Goal: Check status: Check status

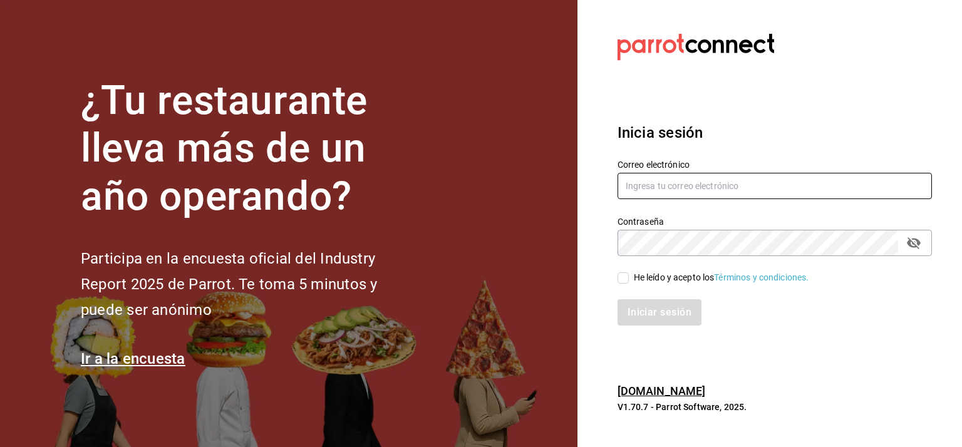
type input "[EMAIL_ADDRESS][DOMAIN_NAME]"
click at [626, 276] on input "He leído y acepto los Términos y condiciones." at bounding box center [623, 277] width 11 height 11
checkbox input "true"
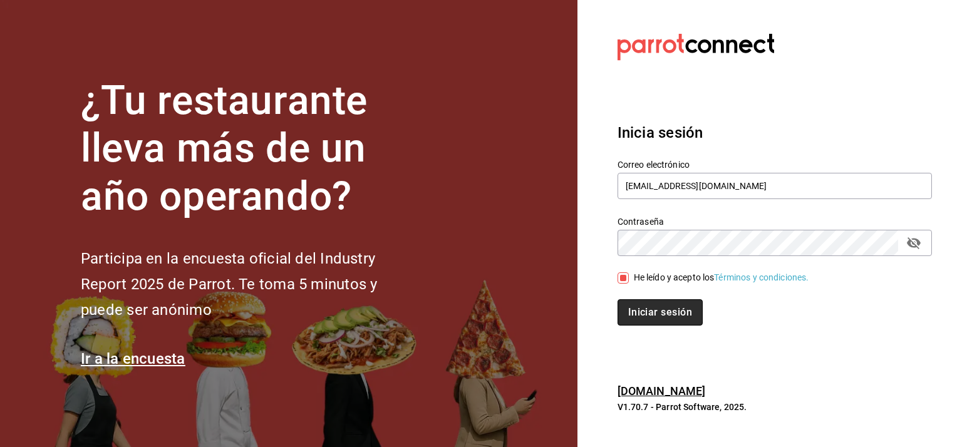
click at [669, 313] on button "Iniciar sesión" at bounding box center [660, 312] width 85 height 26
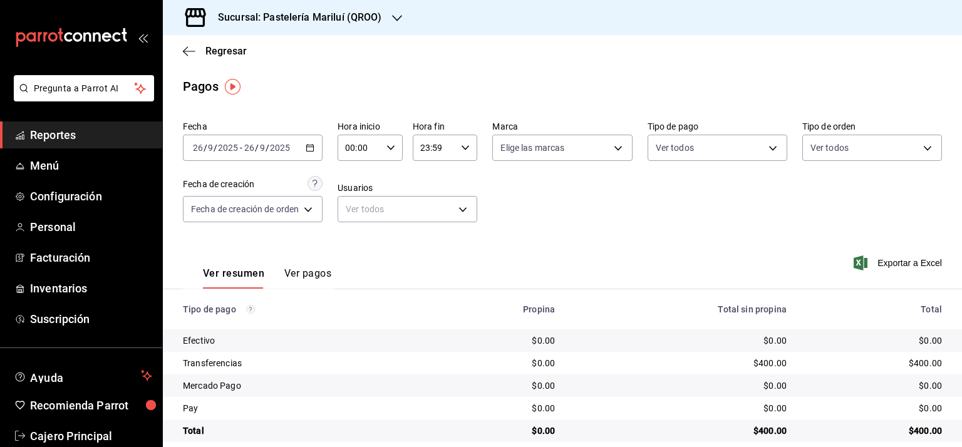
click at [316, 143] on div "[DATE] [DATE] - [DATE] [DATE]" at bounding box center [253, 148] width 140 height 26
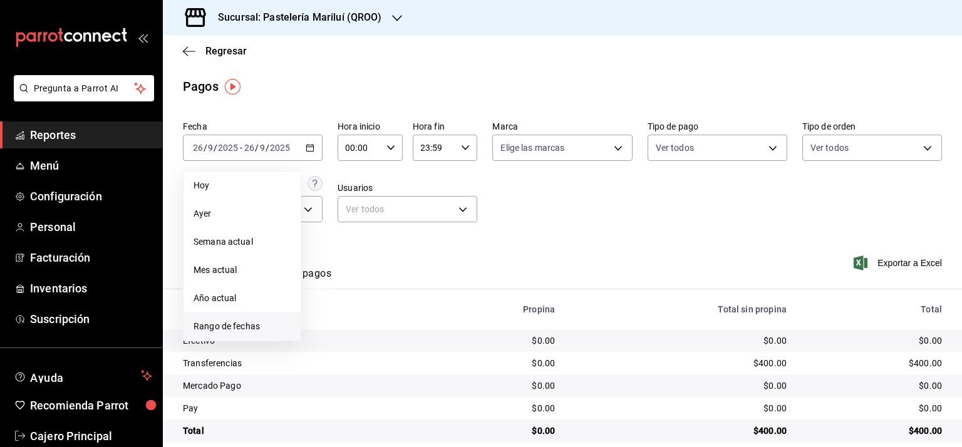
click at [256, 325] on span "Rango de fechas" at bounding box center [242, 326] width 97 height 13
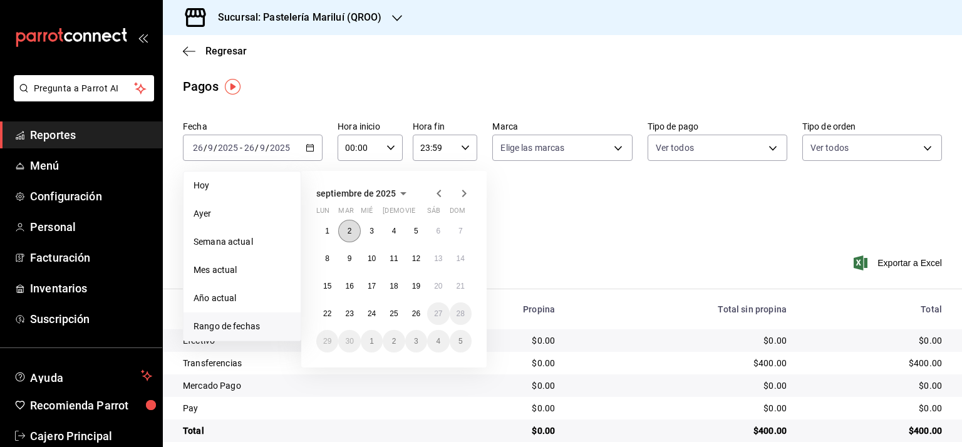
click at [348, 233] on abbr "2" at bounding box center [350, 231] width 4 height 9
click at [344, 232] on button "2" at bounding box center [349, 231] width 22 height 23
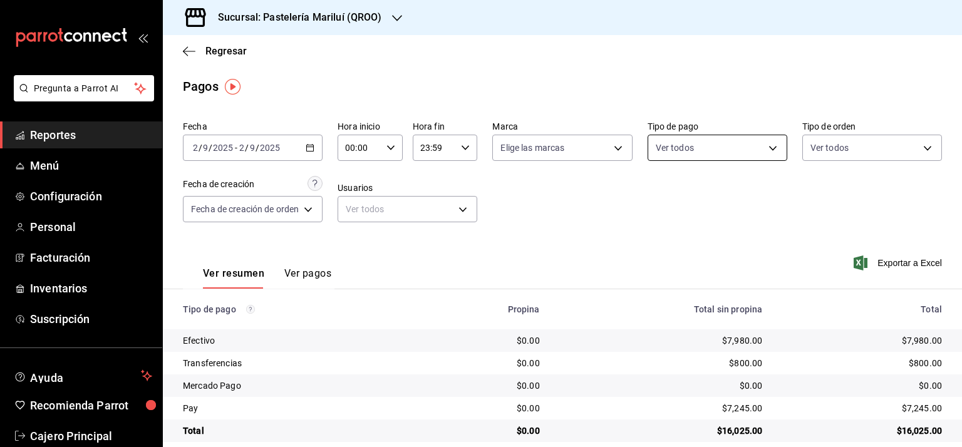
click at [762, 144] on body "Pregunta a Parrot AI Reportes Menú Configuración Personal Facturación Inventari…" at bounding box center [481, 223] width 962 height 447
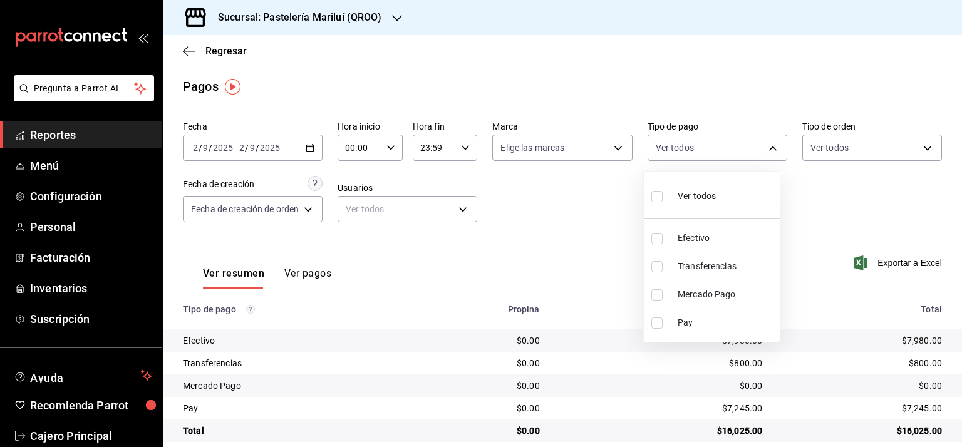
click at [686, 239] on span "Efectivo" at bounding box center [726, 238] width 97 height 13
type input "8a81d444-f2c7-4f7c-a8ee-20a397658b75"
checkbox input "true"
click at [596, 239] on div at bounding box center [481, 223] width 962 height 447
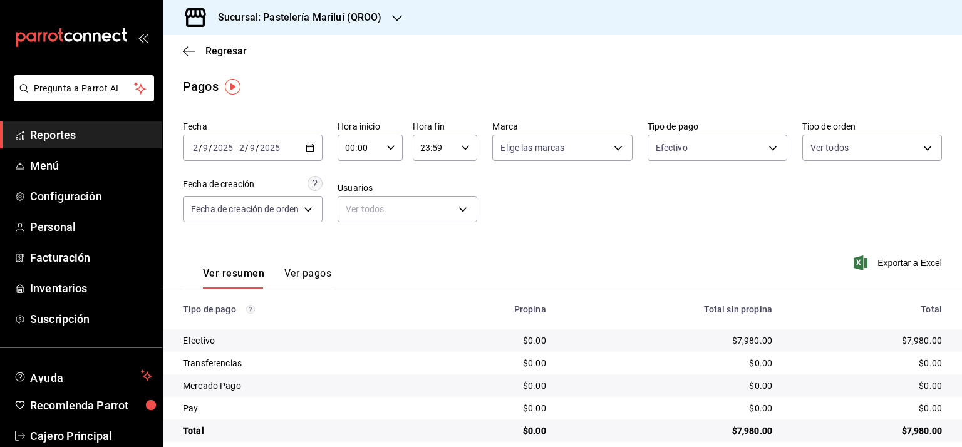
click at [270, 138] on div "[DATE] [DATE] - [DATE] [DATE]" at bounding box center [253, 148] width 140 height 26
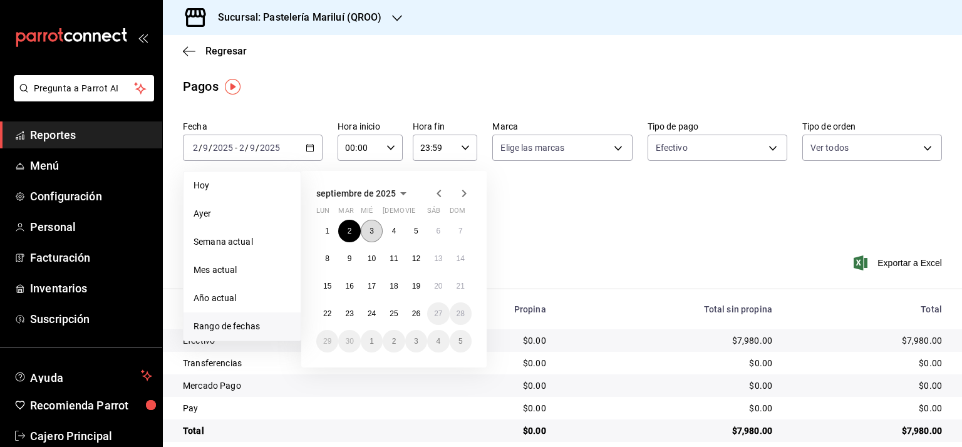
click at [378, 225] on button "3" at bounding box center [372, 231] width 22 height 23
click at [373, 234] on abbr "3" at bounding box center [372, 231] width 4 height 9
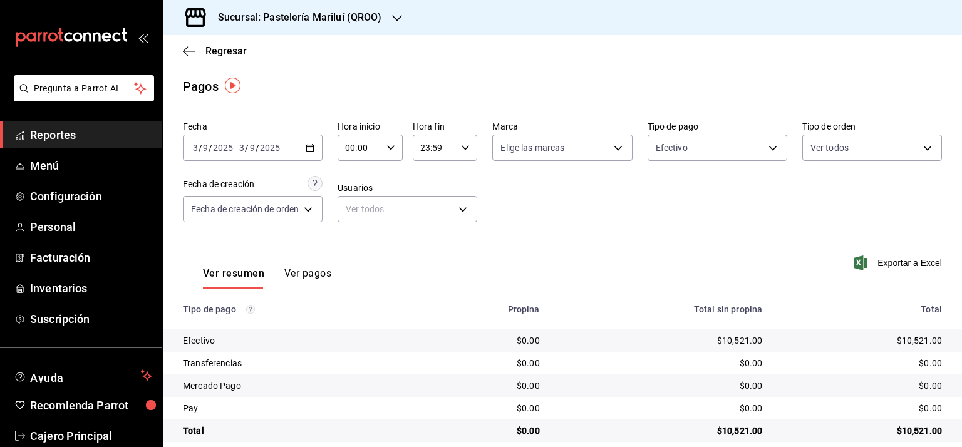
scroll to position [16, 0]
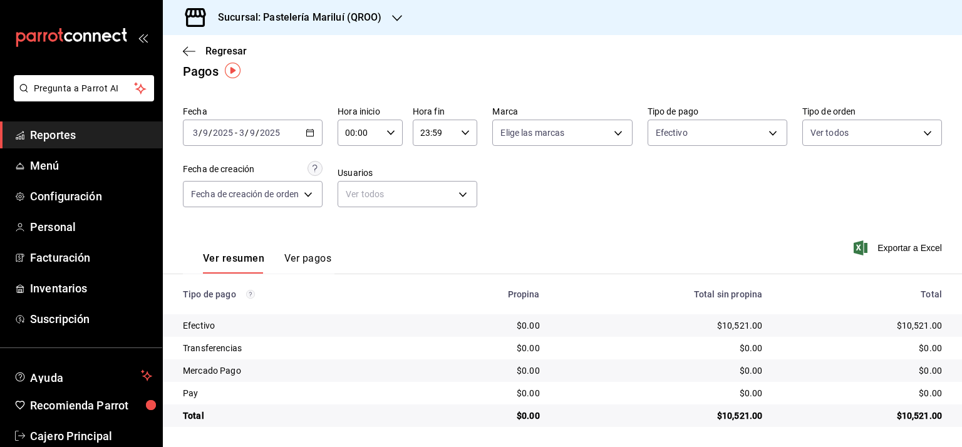
click at [323, 259] on button "Ver pagos" at bounding box center [307, 262] width 47 height 21
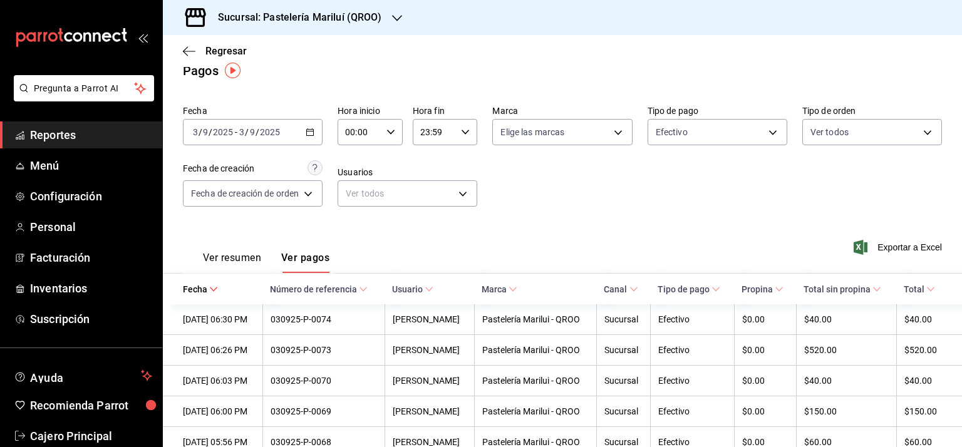
click at [220, 259] on button "Ver resumen" at bounding box center [232, 262] width 58 height 21
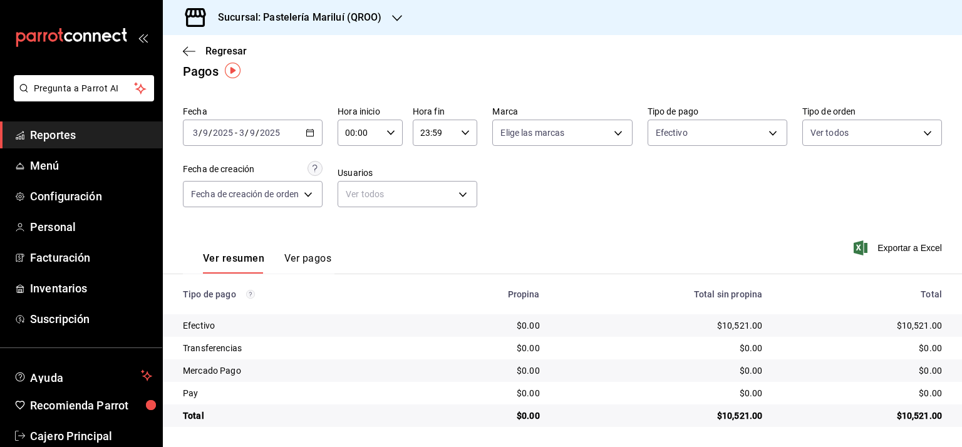
click at [316, 126] on div "[DATE] [DATE] - [DATE] [DATE]" at bounding box center [253, 133] width 140 height 26
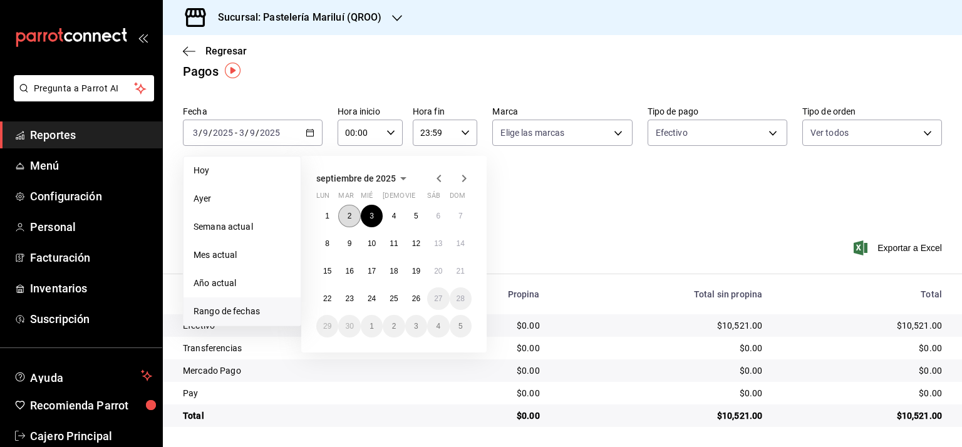
click at [346, 214] on button "2" at bounding box center [349, 216] width 22 height 23
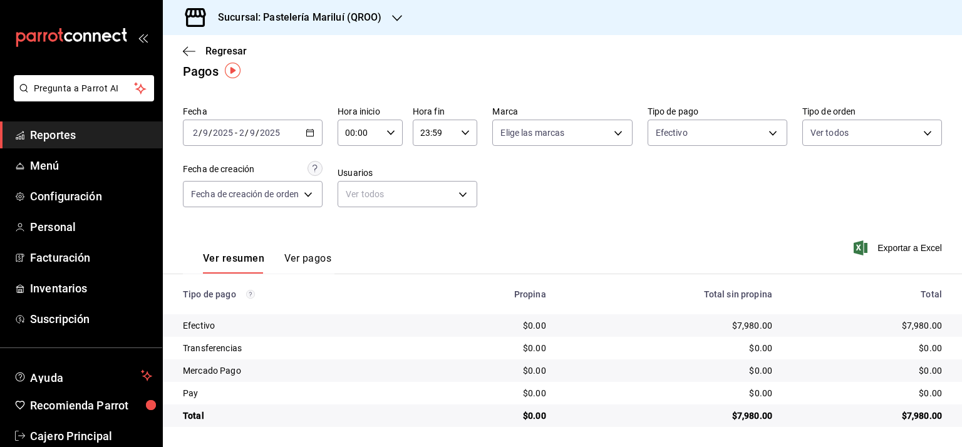
click at [316, 131] on div "[DATE] [DATE] - [DATE] [DATE]" at bounding box center [253, 133] width 140 height 26
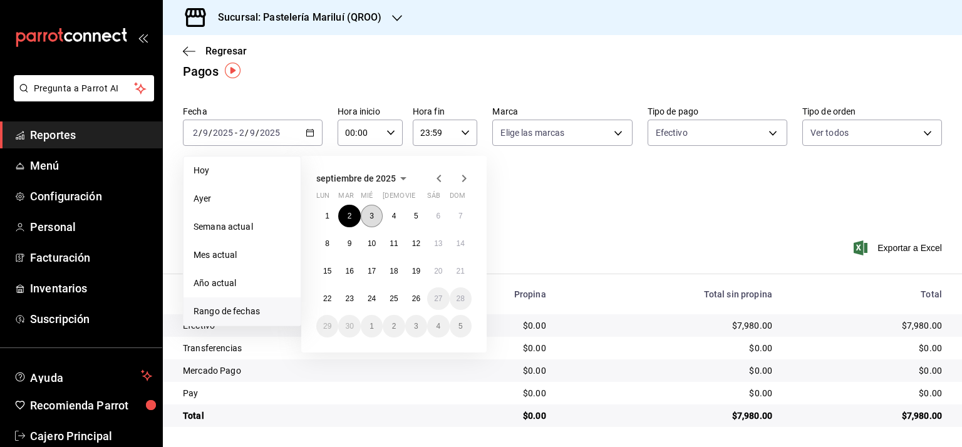
click at [363, 209] on button "3" at bounding box center [372, 216] width 22 height 23
click at [367, 213] on button "3" at bounding box center [372, 216] width 22 height 23
